Goal: Transaction & Acquisition: Purchase product/service

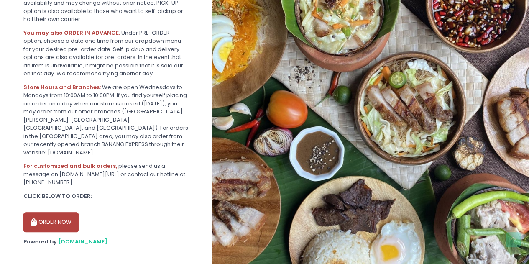
scroll to position [269, 0]
click at [64, 212] on button "ORDER NOW" at bounding box center [50, 221] width 55 height 20
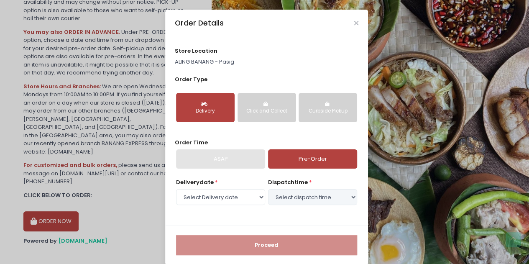
click at [202, 104] on icon "button" at bounding box center [205, 104] width 8 height 5
click at [256, 195] on select "Select Delivery date Wednesday, Oct 8th Thursday, Oct 9th Friday, Oct 10th Satu…" at bounding box center [220, 197] width 89 height 16
click at [417, 50] on div "Order Details store location ALING BANANG - Pasig Order Type Delivery Click and…" at bounding box center [264, 132] width 529 height 264
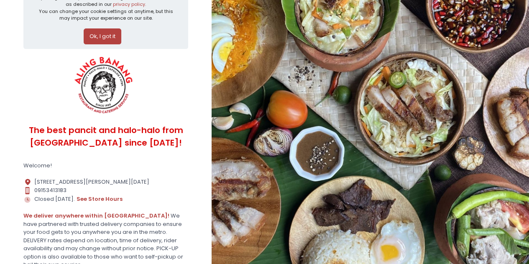
scroll to position [0, 0]
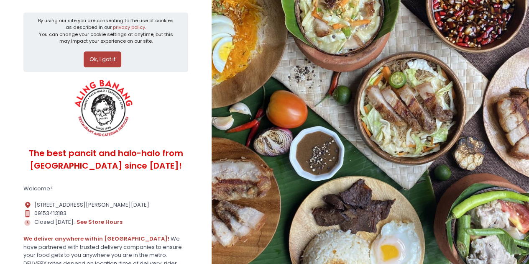
click at [98, 123] on img at bounding box center [104, 108] width 70 height 63
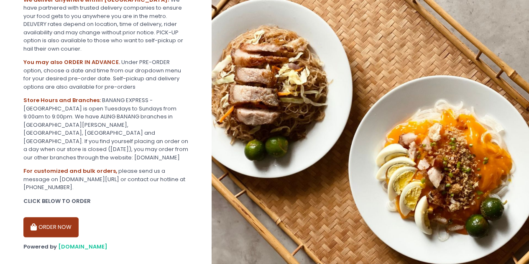
scroll to position [210, 0]
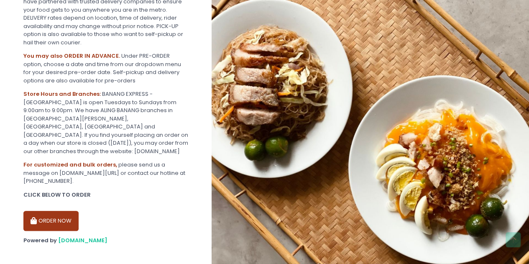
click at [63, 213] on button "ORDER NOW" at bounding box center [50, 221] width 55 height 20
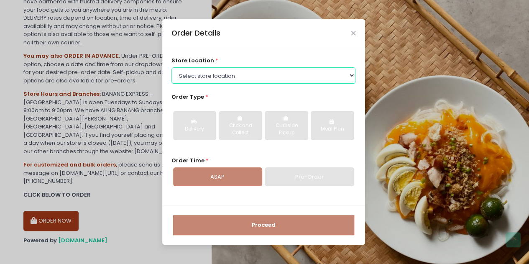
click at [231, 79] on select "Select store location BANANG EXPRESS - [GEOGRAPHIC_DATA], [GEOGRAPHIC_DATA] BAN…" at bounding box center [263, 75] width 184 height 16
select select "62ee0805b0024a001716a291"
click at [171, 67] on select "Select store location BANANG EXPRESS - [GEOGRAPHIC_DATA], [GEOGRAPHIC_DATA] BAN…" at bounding box center [263, 75] width 184 height 16
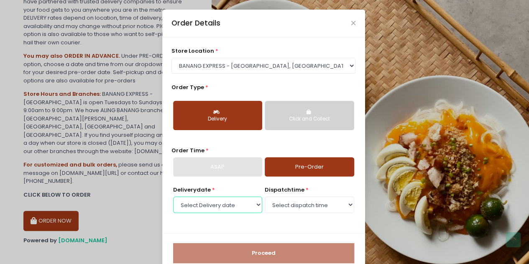
click at [229, 206] on select "Select Delivery date [DATE] [DATE] [DATE] [DATE] [DATE] [DATE]" at bounding box center [217, 204] width 89 height 16
